Goal: Task Accomplishment & Management: Use online tool/utility

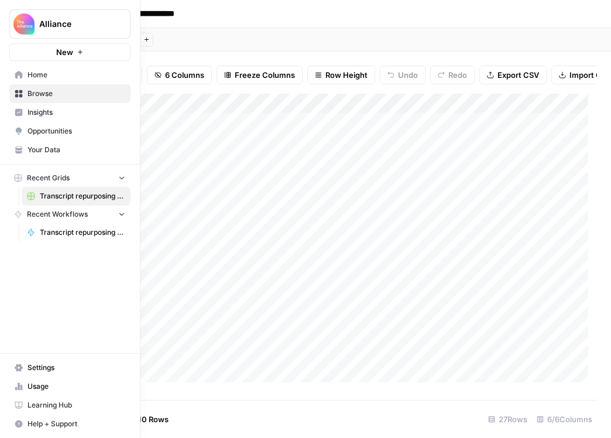
click at [18, 87] on link "Browse" at bounding box center [69, 93] width 121 height 19
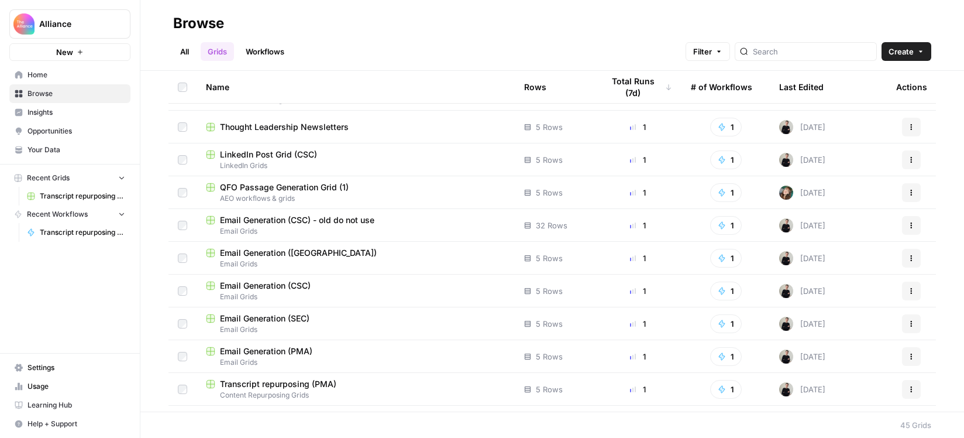
scroll to position [486, 0]
click at [304, 348] on span "Email Generation (PMA)" at bounding box center [266, 349] width 92 height 12
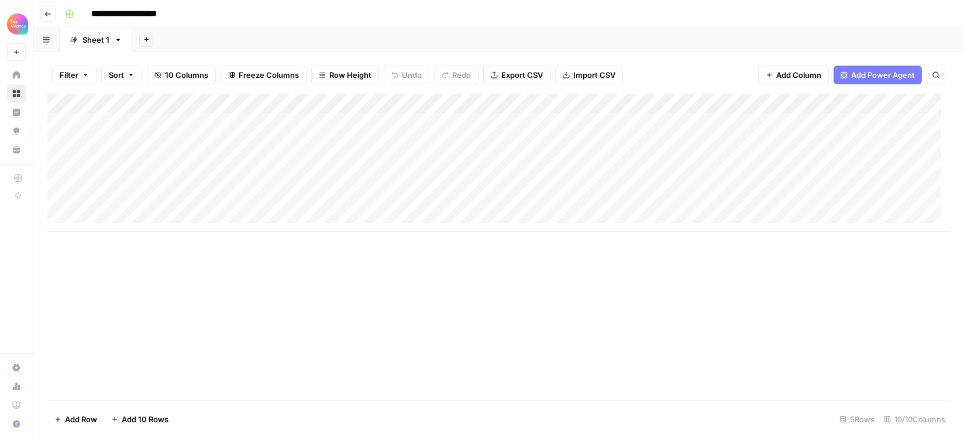
click at [307, 160] on div "Add Column" at bounding box center [498, 163] width 903 height 138
click at [312, 161] on div "Add Column" at bounding box center [498, 163] width 903 height 138
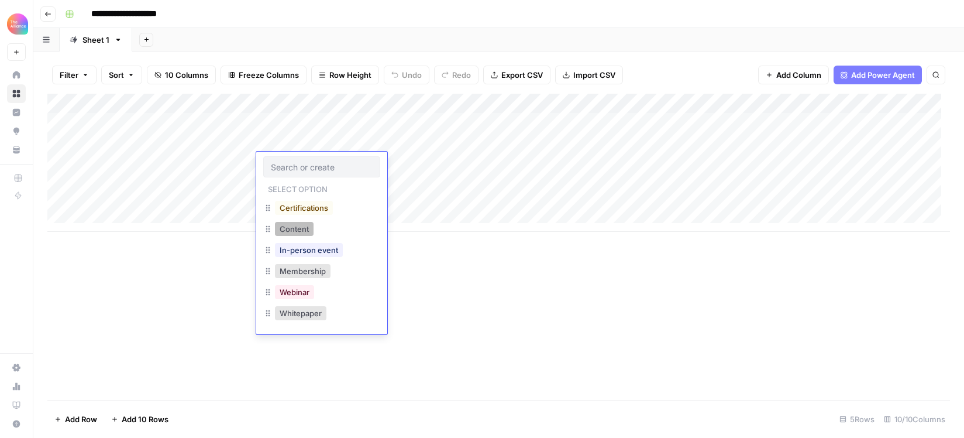
click at [299, 226] on button "Content" at bounding box center [294, 229] width 39 height 14
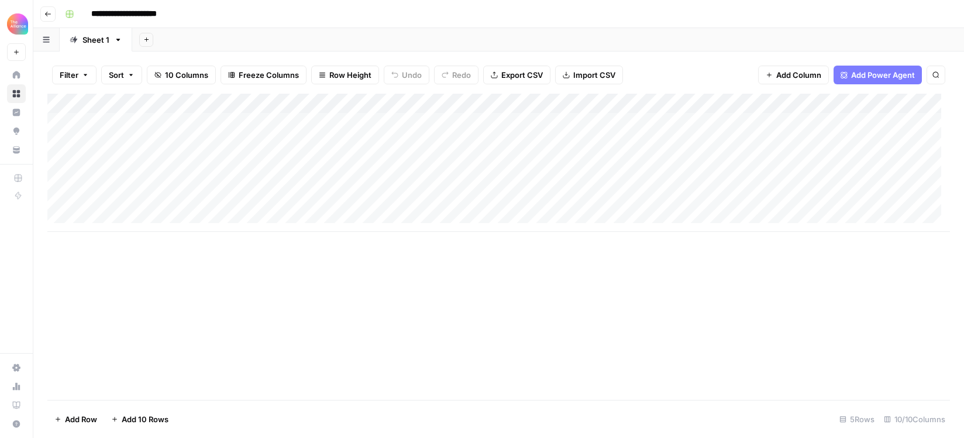
click at [386, 157] on div "Add Column" at bounding box center [498, 163] width 903 height 138
click at [390, 166] on div "Add Column" at bounding box center [498, 163] width 903 height 138
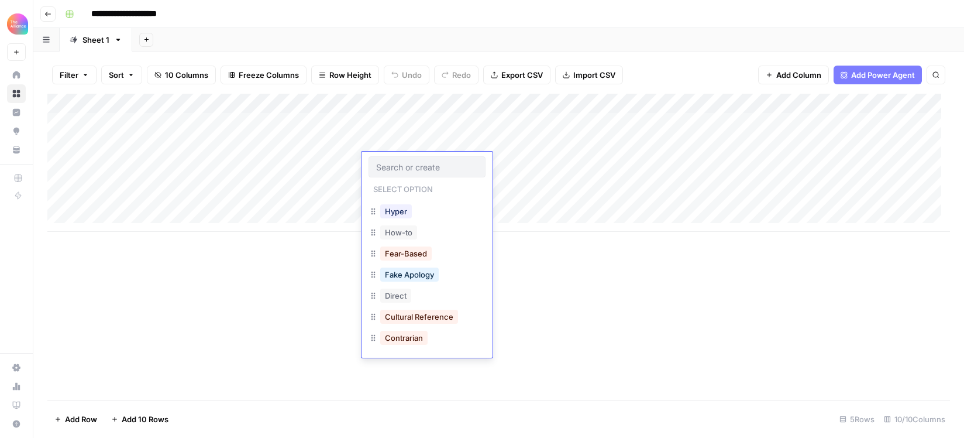
scroll to position [166, 0]
click at [412, 335] on button "Contrarian" at bounding box center [403, 336] width 47 height 14
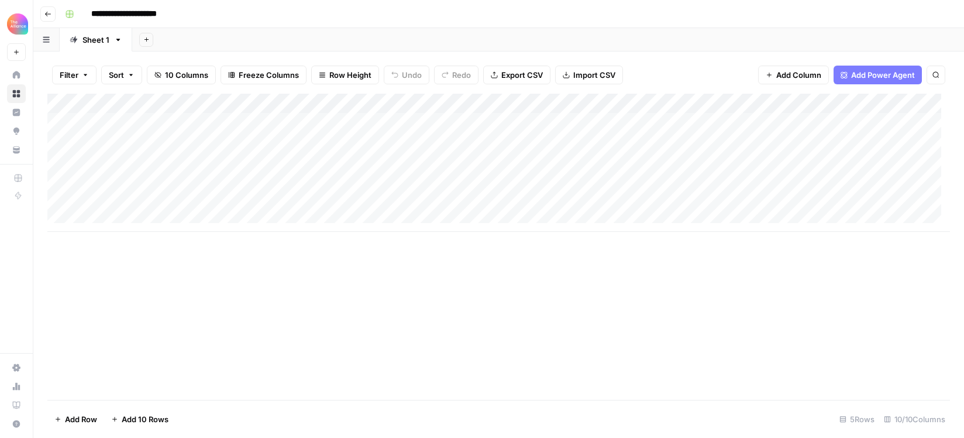
click at [507, 158] on div "Add Column" at bounding box center [498, 163] width 903 height 138
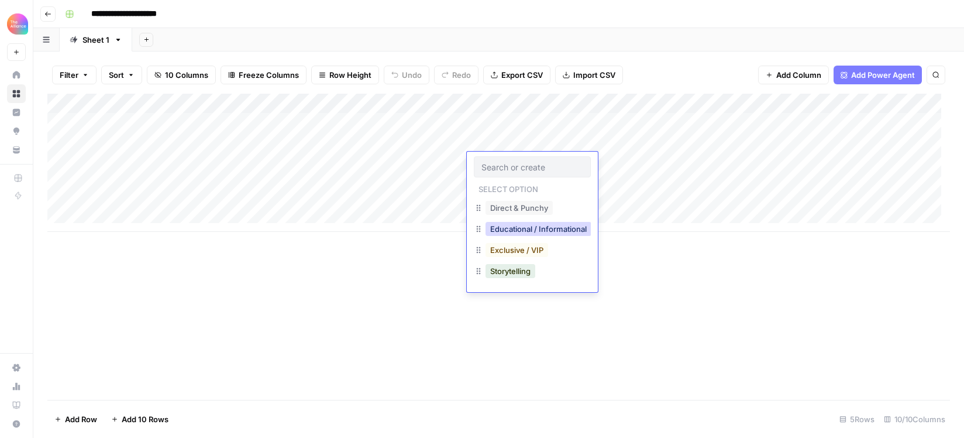
click at [529, 229] on button "Educational / Informational" at bounding box center [539, 229] width 106 height 14
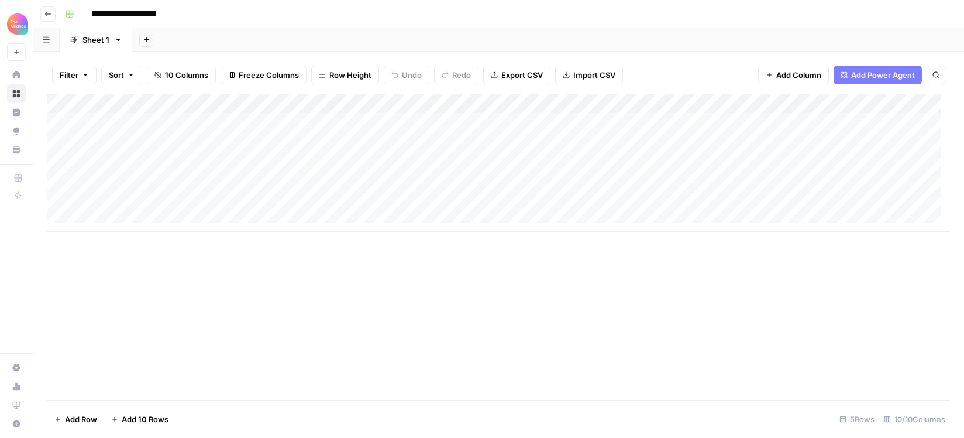
scroll to position [0, 0]
click at [610, 151] on div "Add Column" at bounding box center [498, 163] width 903 height 138
click at [610, 160] on div "Add Column" at bounding box center [498, 163] width 903 height 138
click at [610, 157] on div "Add Column" at bounding box center [498, 163] width 903 height 138
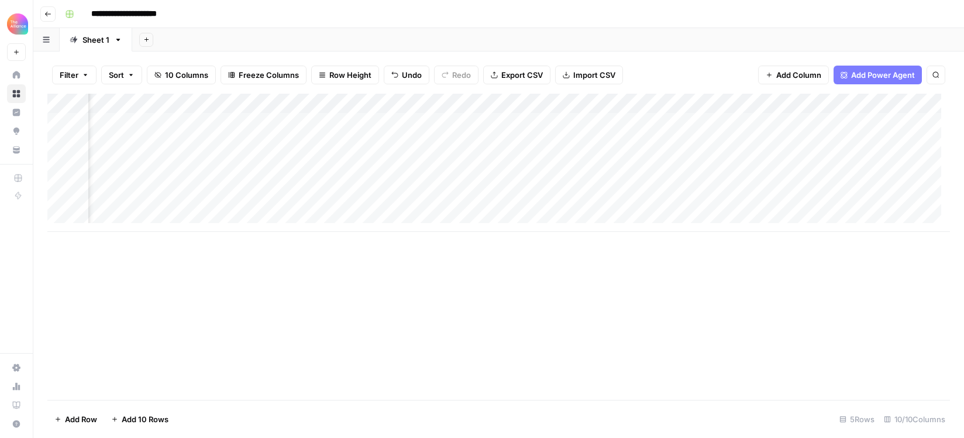
click at [610, 163] on div "Add Column" at bounding box center [498, 163] width 903 height 138
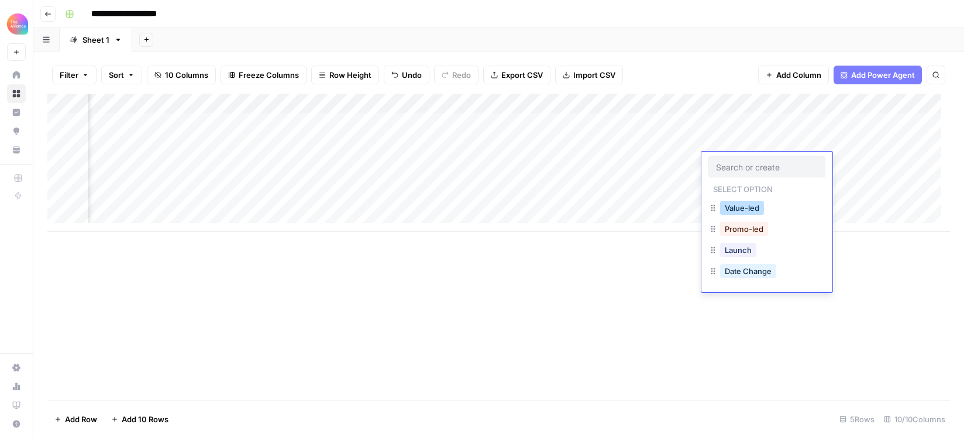
click at [610, 202] on button "Value-led" at bounding box center [742, 208] width 44 height 14
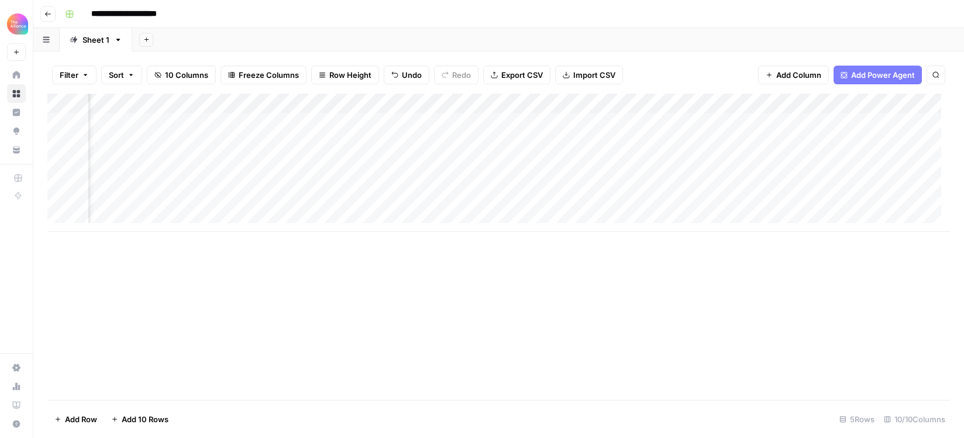
scroll to position [0, 512]
click at [610, 161] on div "Add Column" at bounding box center [498, 163] width 903 height 138
click at [610, 158] on div "Add Column" at bounding box center [498, 163] width 903 height 138
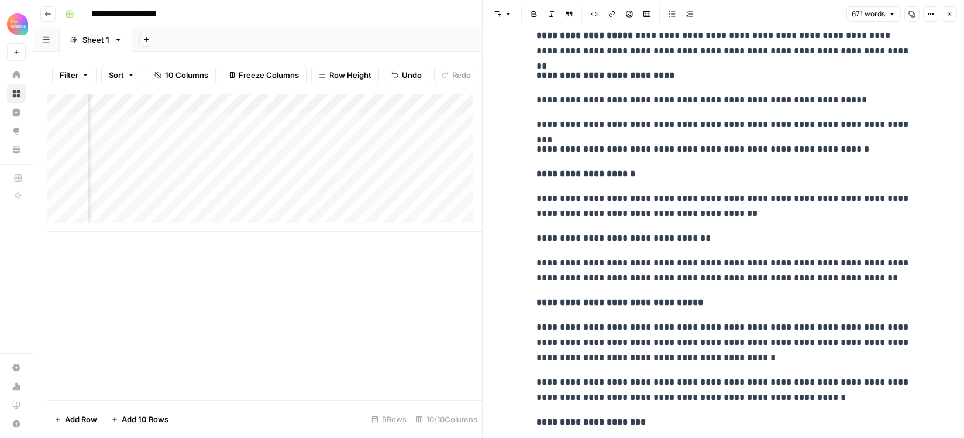
scroll to position [479, 0]
